Goal: Task Accomplishment & Management: Complete application form

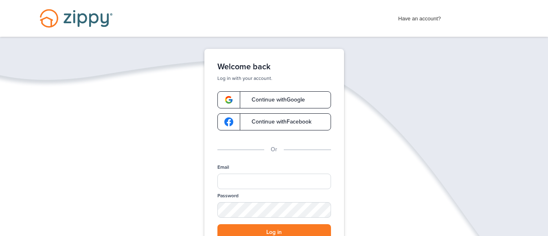
click at [261, 103] on span "Continue with Google" at bounding box center [273, 100] width 61 height 6
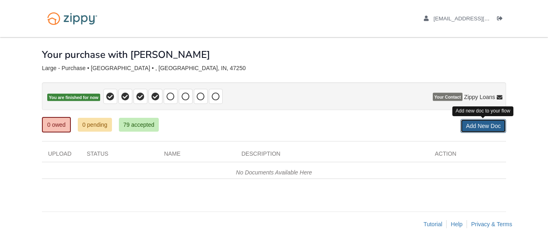
click at [469, 129] on link "Add New Doc" at bounding box center [483, 126] width 46 height 14
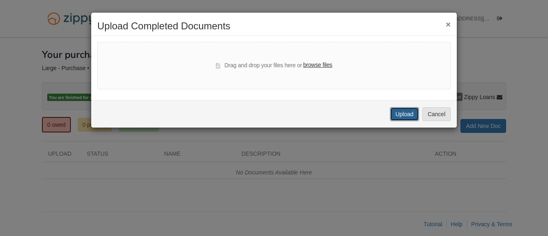
click at [395, 116] on button "Upload" at bounding box center [404, 114] width 28 height 14
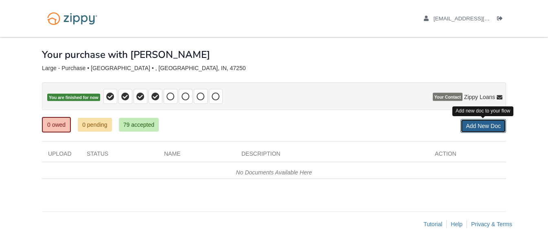
click at [462, 126] on link "Add New Doc" at bounding box center [483, 126] width 46 height 14
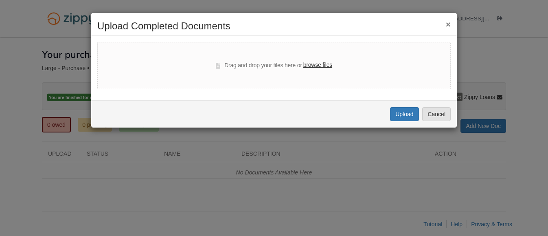
click at [325, 64] on label "browse files" at bounding box center [317, 65] width 29 height 9
click at [0, 0] on input "browse files" at bounding box center [0, 0] width 0 height 0
select select "****"
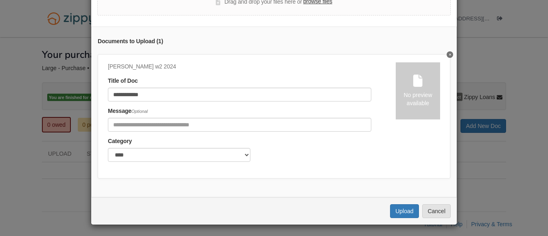
scroll to position [55, 0]
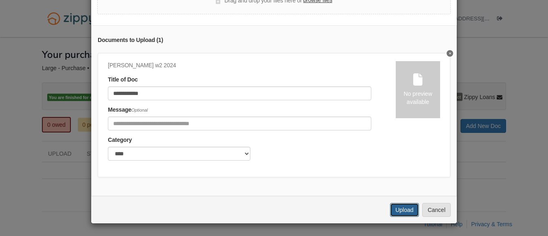
click at [405, 210] on button "Upload" at bounding box center [404, 210] width 28 height 14
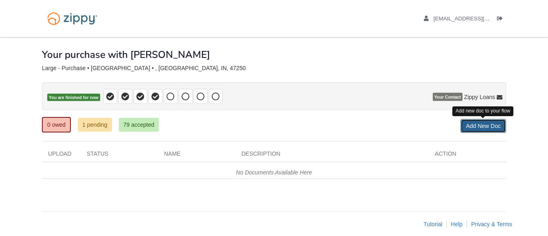
click at [473, 126] on link "Add New Doc" at bounding box center [483, 126] width 46 height 14
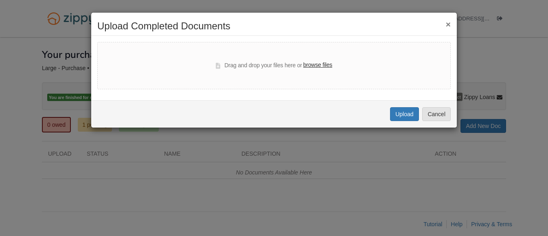
click at [315, 65] on label "browse files" at bounding box center [317, 65] width 29 height 9
click at [0, 0] on input "browse files" at bounding box center [0, 0] width 0 height 0
select select "****"
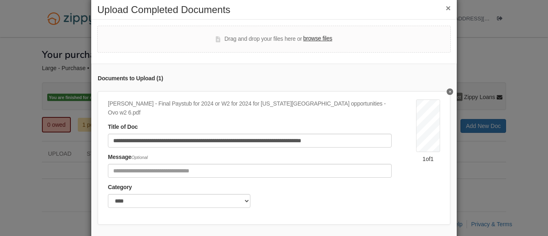
scroll to position [55, 0]
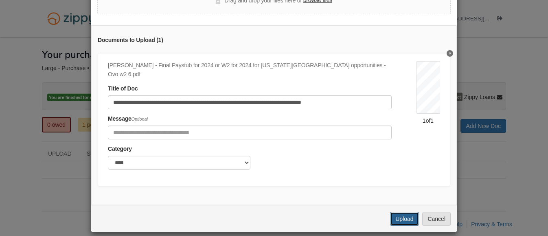
click at [393, 212] on button "Upload" at bounding box center [404, 219] width 28 height 14
